Goal: Information Seeking & Learning: Learn about a topic

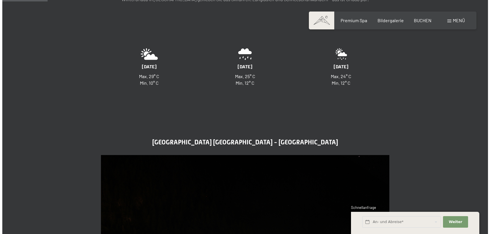
scroll to position [144, 0]
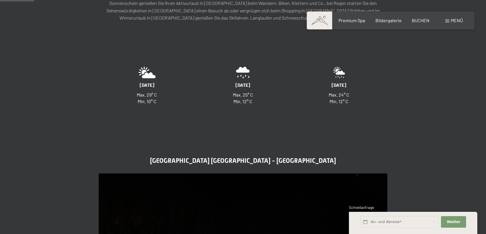
click at [455, 21] on span "Menü" at bounding box center [457, 20] width 12 height 5
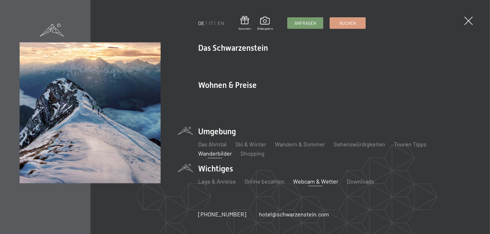
click at [218, 150] on link "Wanderbilder" at bounding box center [215, 153] width 34 height 7
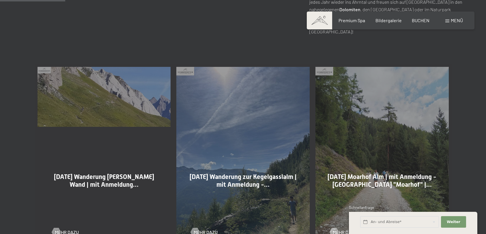
scroll to position [289, 0]
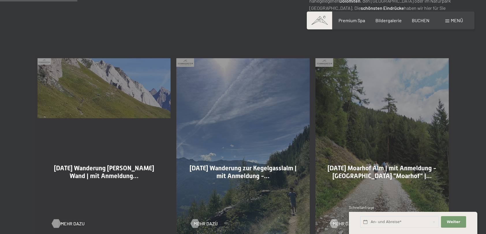
click at [57, 225] on div at bounding box center [56, 224] width 5 height 9
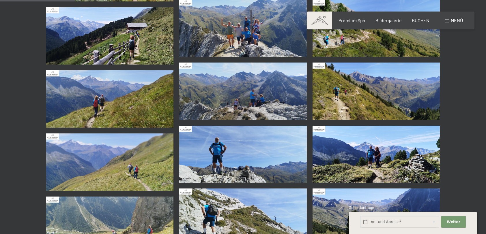
scroll to position [58, 0]
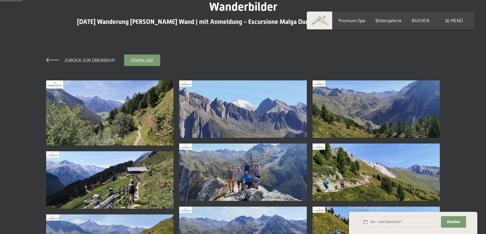
click at [149, 121] on img at bounding box center [110, 113] width 128 height 65
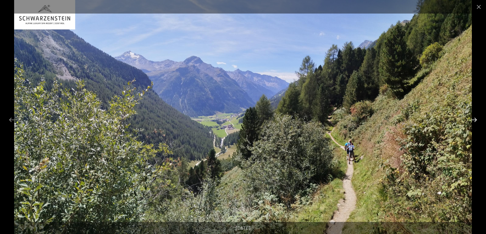
click at [474, 119] on button "Next slide" at bounding box center [474, 119] width 12 height 11
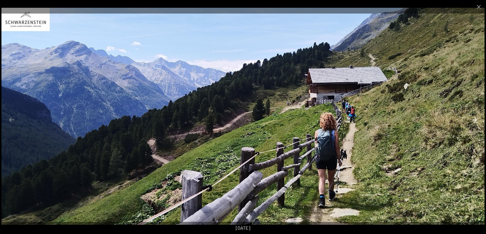
click at [474, 119] on button "Next slide" at bounding box center [474, 119] width 12 height 11
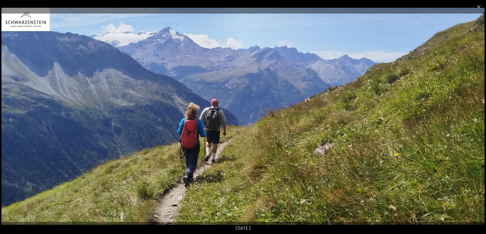
click at [474, 119] on button "Next slide" at bounding box center [474, 119] width 12 height 11
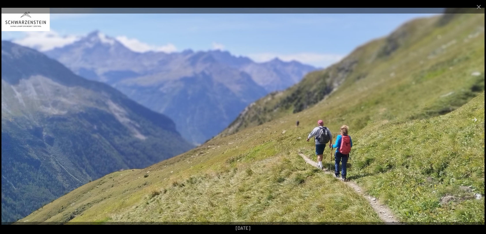
click at [474, 119] on button "Next slide" at bounding box center [474, 119] width 12 height 11
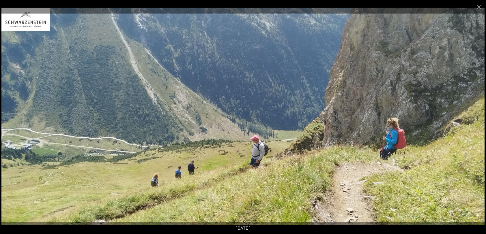
click at [474, 119] on button "Next slide" at bounding box center [474, 119] width 12 height 11
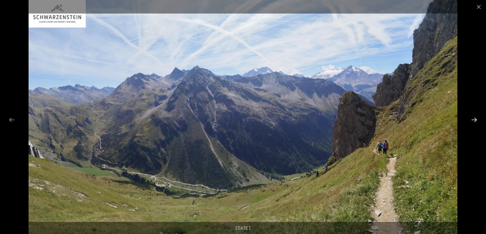
click at [474, 119] on button "Next slide" at bounding box center [474, 119] width 12 height 11
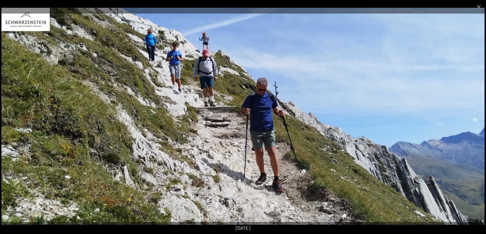
click at [474, 119] on button "Next slide" at bounding box center [474, 119] width 12 height 11
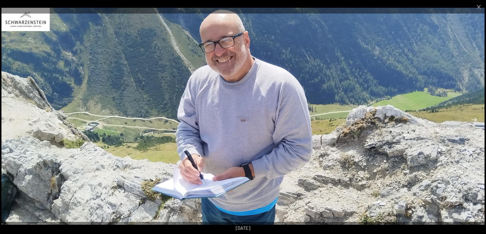
click at [474, 119] on button "Next slide" at bounding box center [474, 119] width 12 height 11
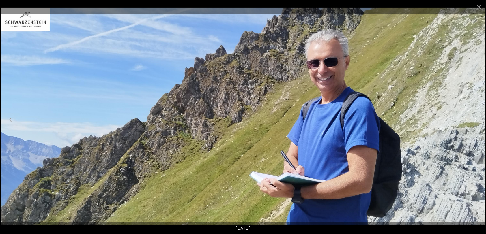
click at [474, 119] on button "Next slide" at bounding box center [474, 119] width 12 height 11
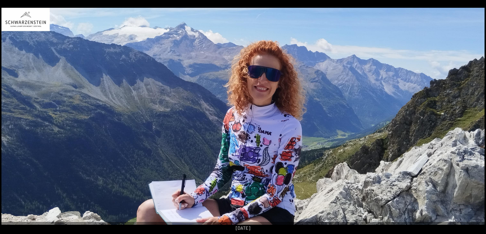
click at [474, 119] on button "Next slide" at bounding box center [477, 119] width 12 height 11
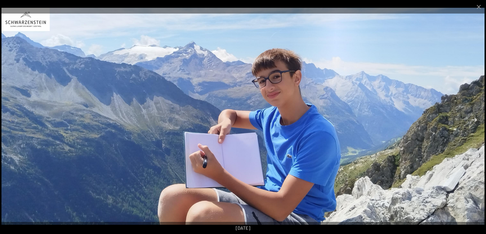
click at [474, 119] on button "Next slide" at bounding box center [474, 119] width 12 height 11
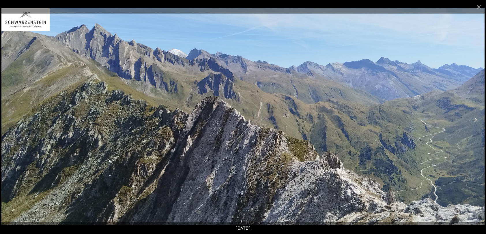
click at [474, 119] on button "Next slide" at bounding box center [474, 119] width 12 height 11
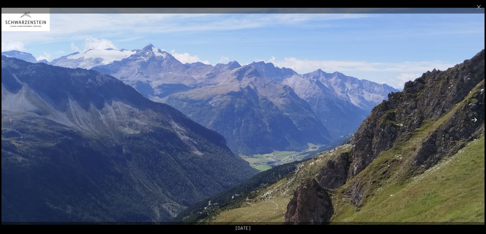
click at [474, 119] on button "Next slide" at bounding box center [474, 119] width 12 height 11
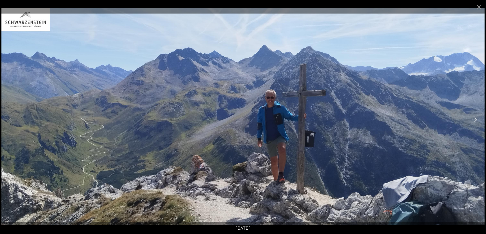
click at [474, 119] on button "Next slide" at bounding box center [474, 119] width 12 height 11
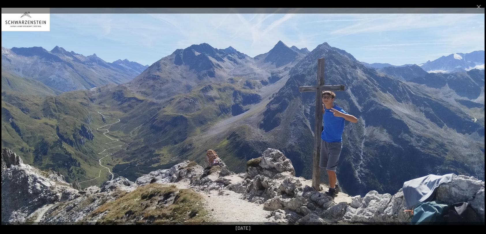
click at [474, 119] on button "Next slide" at bounding box center [474, 119] width 12 height 11
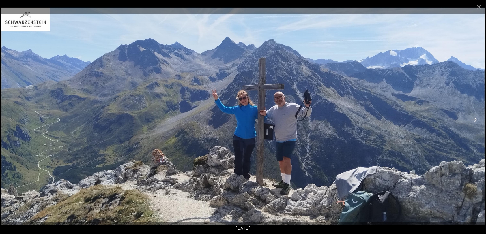
click at [474, 119] on button "Next slide" at bounding box center [474, 119] width 12 height 11
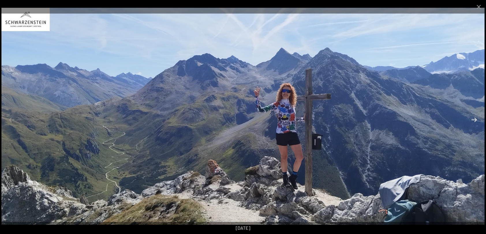
click at [474, 119] on button "Next slide" at bounding box center [474, 119] width 12 height 11
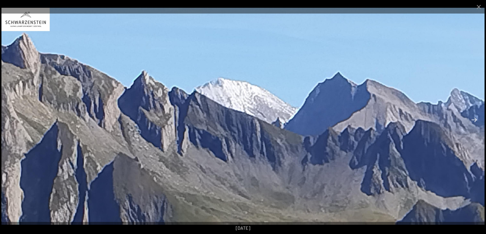
click at [474, 119] on button "Next slide" at bounding box center [474, 119] width 12 height 11
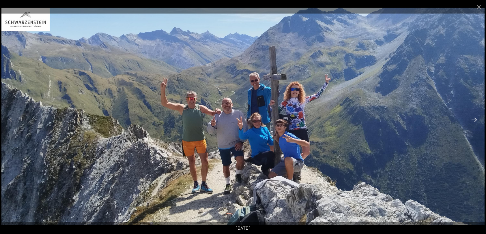
click at [475, 120] on button "Next slide" at bounding box center [474, 119] width 12 height 11
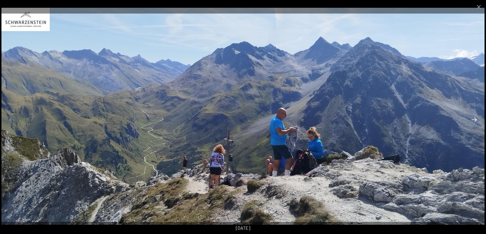
click at [475, 120] on button "Next slide" at bounding box center [474, 119] width 12 height 11
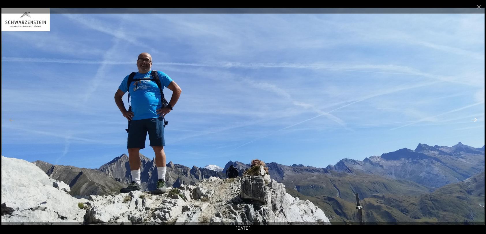
click at [475, 120] on button "Next slide" at bounding box center [474, 119] width 12 height 11
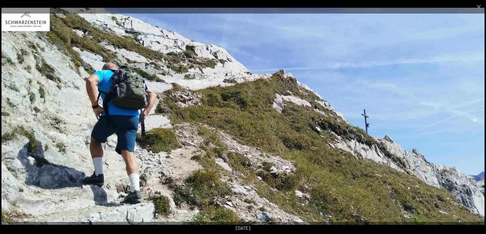
click at [475, 120] on button "Next slide" at bounding box center [474, 119] width 12 height 11
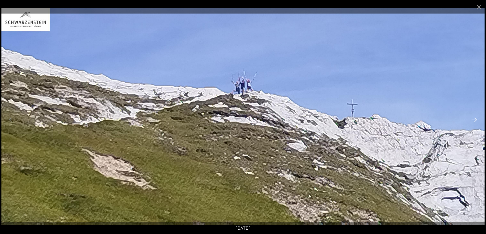
click at [475, 120] on button "Next slide" at bounding box center [474, 119] width 12 height 11
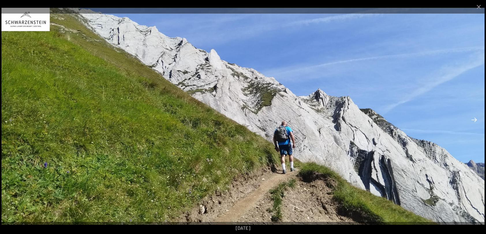
click at [475, 120] on button "Next slide" at bounding box center [474, 119] width 12 height 11
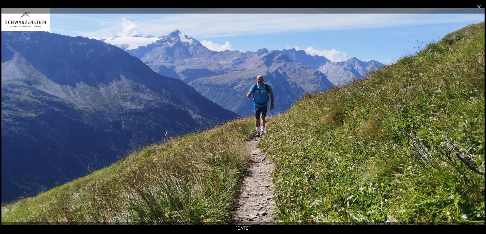
click at [475, 120] on button "Next slide" at bounding box center [474, 119] width 12 height 11
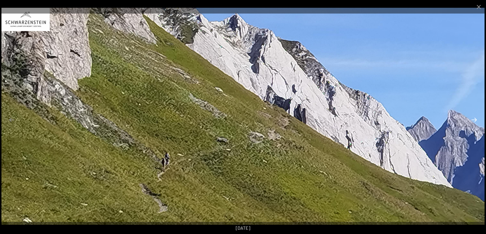
click at [475, 120] on button "Next slide" at bounding box center [474, 119] width 12 height 11
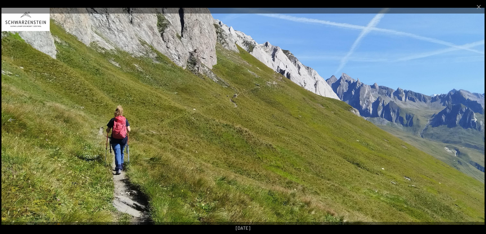
click at [475, 120] on button "Next slide" at bounding box center [474, 119] width 12 height 11
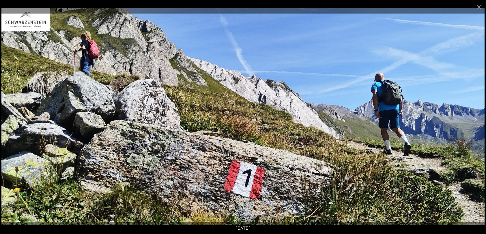
click at [475, 120] on button "Next slide" at bounding box center [474, 119] width 12 height 11
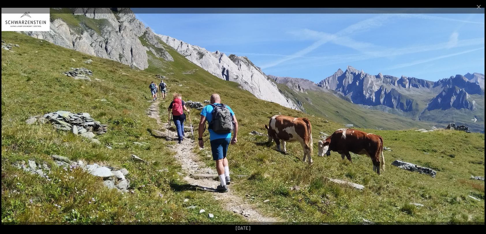
click at [475, 120] on button "Next slide" at bounding box center [474, 119] width 12 height 11
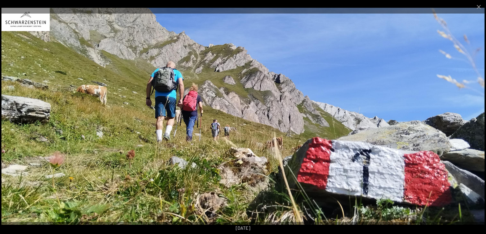
click at [475, 120] on button "Next slide" at bounding box center [474, 119] width 12 height 11
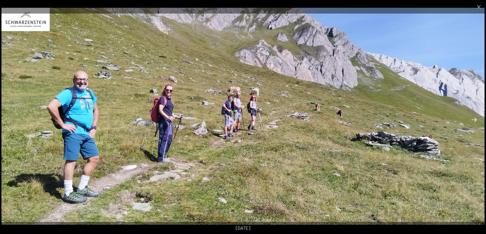
click at [475, 120] on button "Next slide" at bounding box center [474, 119] width 12 height 11
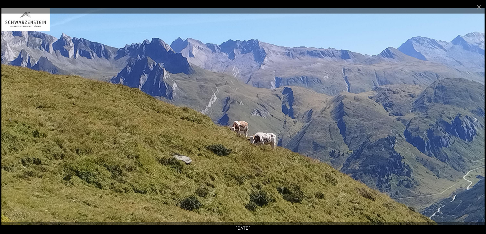
click at [475, 120] on button "Next slide" at bounding box center [474, 119] width 12 height 11
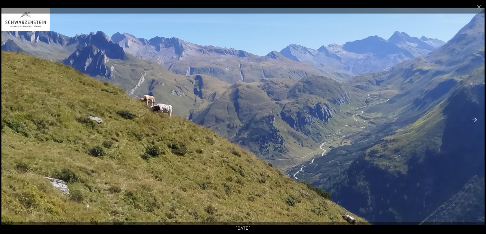
click at [475, 120] on button "Next slide" at bounding box center [474, 119] width 12 height 11
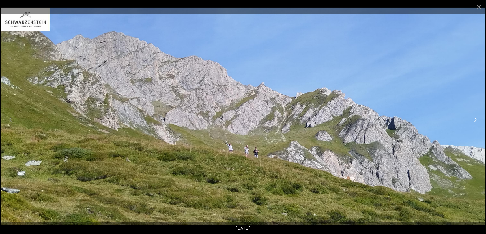
click at [475, 120] on button "Next slide" at bounding box center [474, 119] width 12 height 11
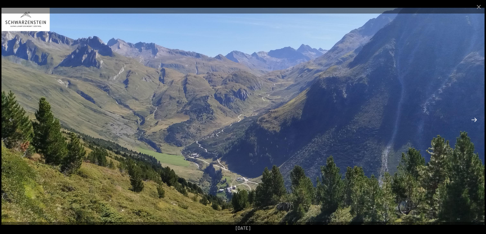
click at [475, 120] on button "Next slide" at bounding box center [474, 119] width 12 height 11
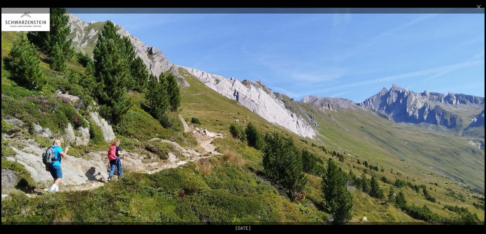
click at [475, 120] on button "Next slide" at bounding box center [474, 119] width 12 height 11
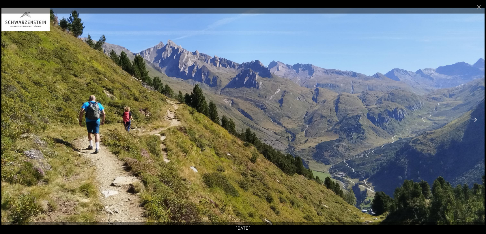
click at [475, 120] on button "Next slide" at bounding box center [474, 119] width 12 height 11
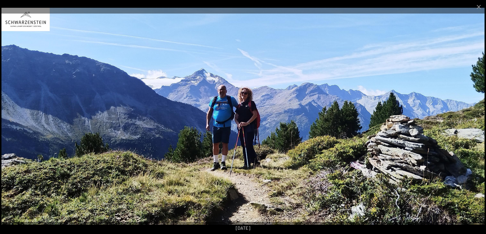
click at [475, 120] on button "Next slide" at bounding box center [474, 119] width 12 height 11
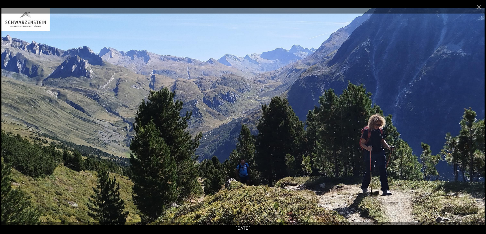
click at [475, 120] on button "Next slide" at bounding box center [474, 119] width 12 height 11
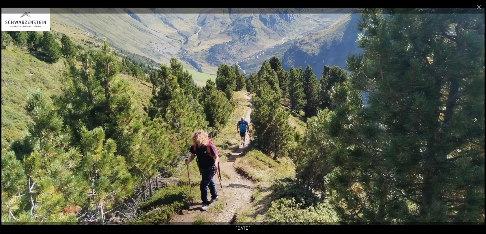
click at [475, 120] on button "Next slide" at bounding box center [474, 119] width 12 height 11
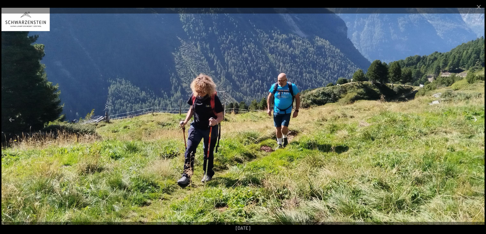
click at [475, 120] on button "Next slide" at bounding box center [474, 119] width 12 height 11
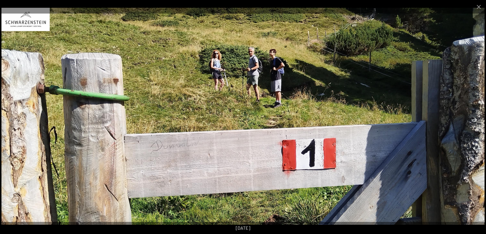
click at [475, 120] on button "Next slide" at bounding box center [474, 119] width 12 height 11
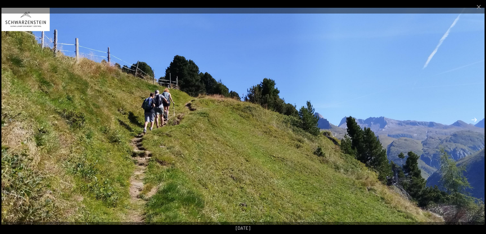
click at [475, 120] on button "Next slide" at bounding box center [474, 119] width 12 height 11
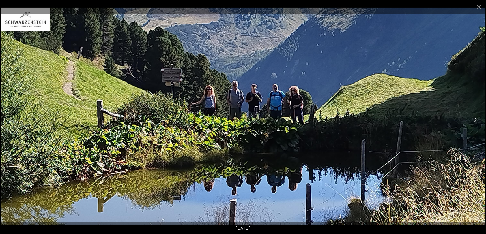
click at [475, 120] on button "Next slide" at bounding box center [474, 119] width 12 height 11
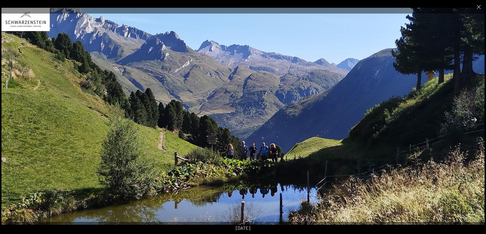
click at [475, 120] on button "Next slide" at bounding box center [474, 119] width 12 height 11
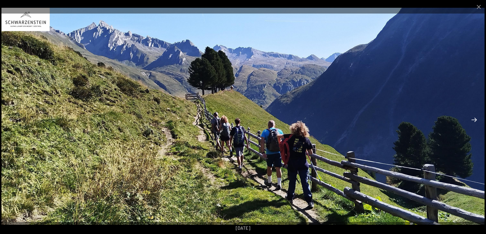
click at [475, 120] on button "Next slide" at bounding box center [474, 119] width 12 height 11
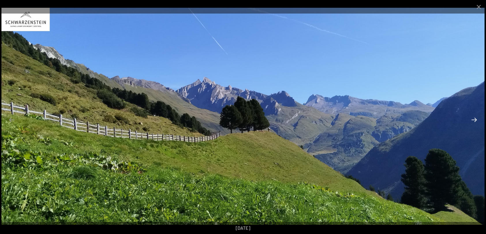
click at [475, 120] on button "Next slide" at bounding box center [474, 119] width 12 height 11
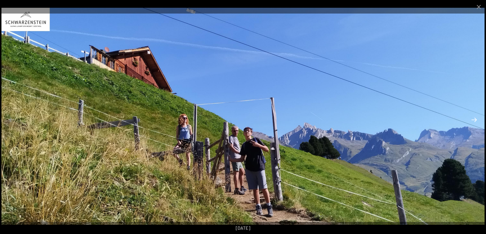
click at [475, 120] on button "Next slide" at bounding box center [474, 119] width 12 height 11
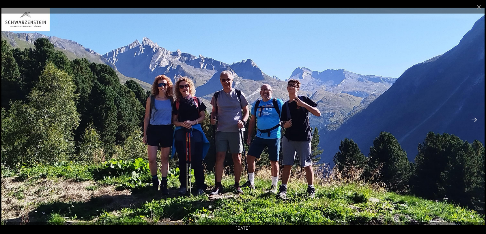
click at [475, 120] on button "Next slide" at bounding box center [474, 119] width 12 height 11
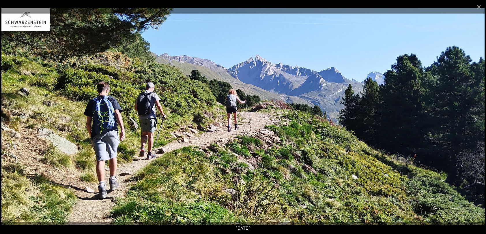
click at [475, 120] on button "Next slide" at bounding box center [474, 119] width 12 height 11
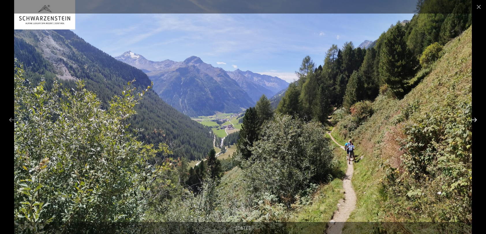
click at [475, 120] on button "Next slide" at bounding box center [474, 119] width 12 height 11
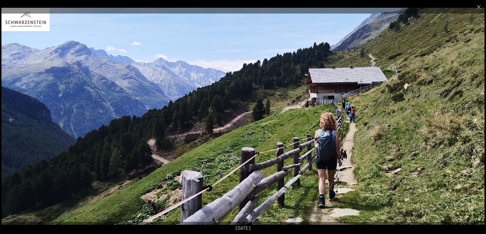
click at [475, 120] on button "Next slide" at bounding box center [474, 119] width 12 height 11
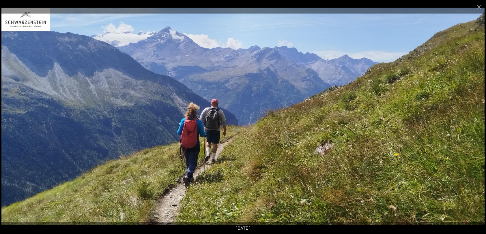
click at [475, 120] on button "Next slide" at bounding box center [474, 119] width 12 height 11
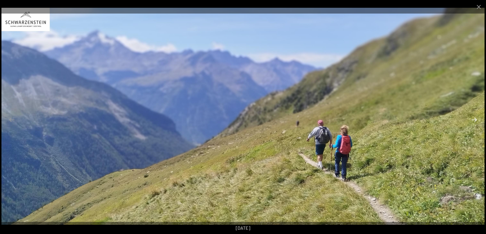
click at [475, 120] on button "Next slide" at bounding box center [474, 119] width 12 height 11
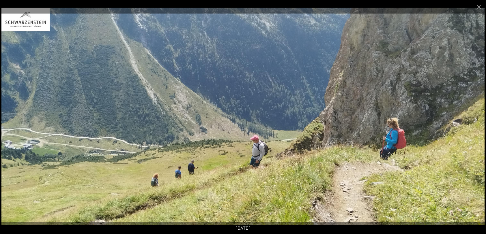
click at [475, 120] on button "Next slide" at bounding box center [474, 119] width 12 height 11
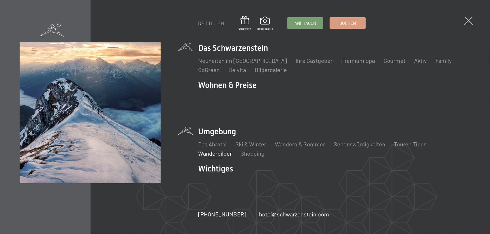
click at [216, 150] on link "Wanderbilder" at bounding box center [215, 153] width 34 height 7
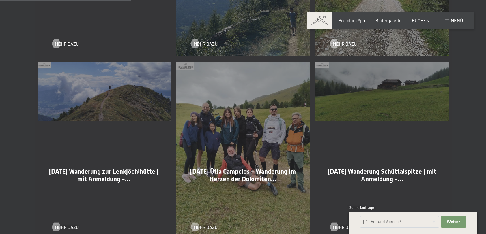
scroll to position [491, 0]
